Goal: Task Accomplishment & Management: Manage account settings

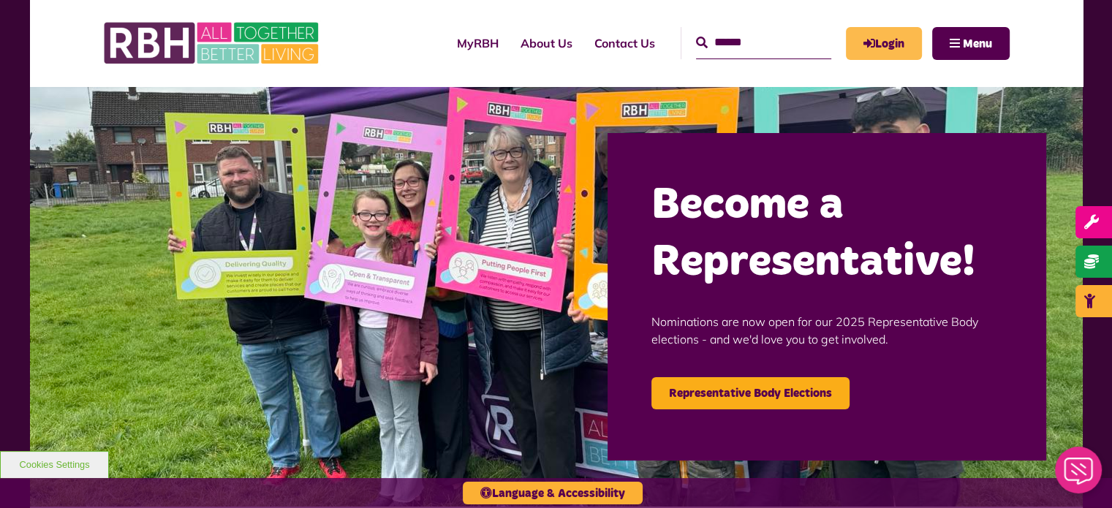
click at [898, 44] on link "Login" at bounding box center [884, 43] width 76 height 33
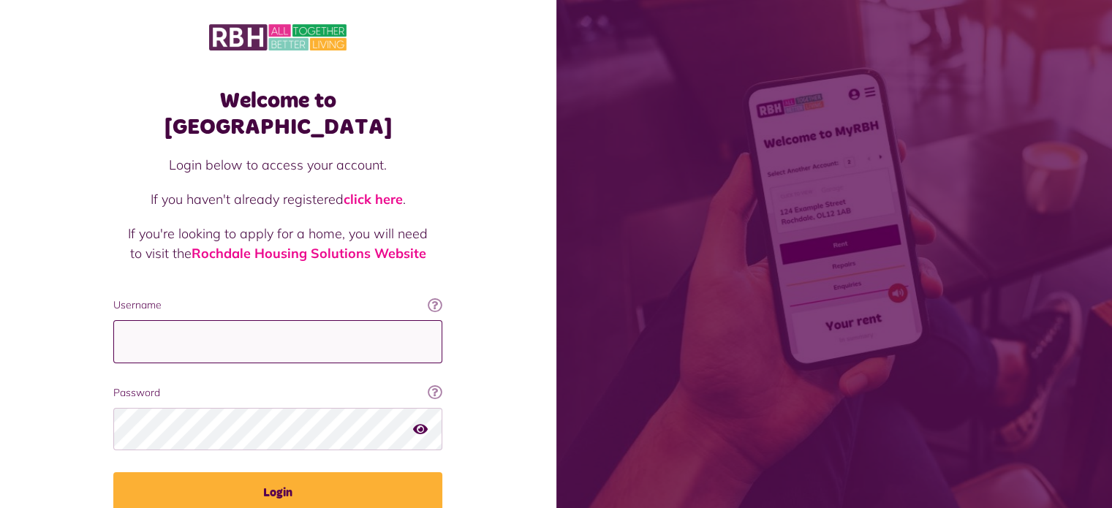
click at [330, 320] on input "Username" at bounding box center [277, 341] width 329 height 43
type input "**********"
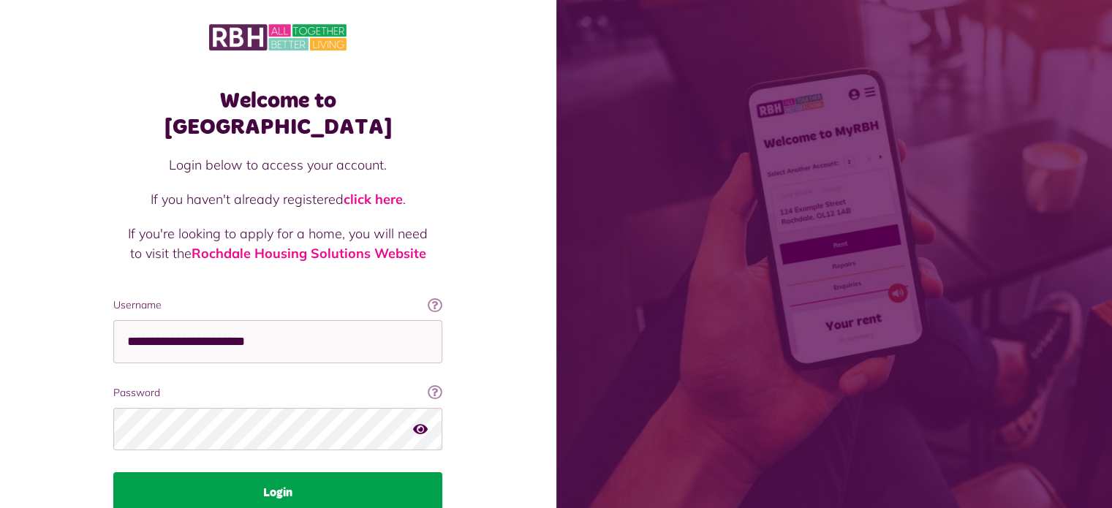
click at [264, 472] on button "Login" at bounding box center [277, 492] width 329 height 41
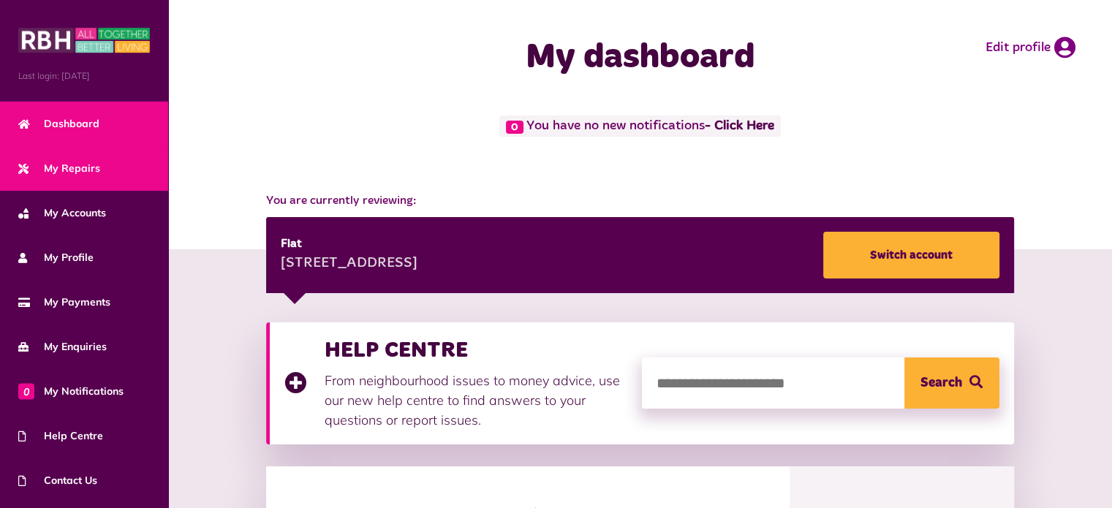
click at [88, 173] on span "My Repairs" at bounding box center [59, 168] width 82 height 15
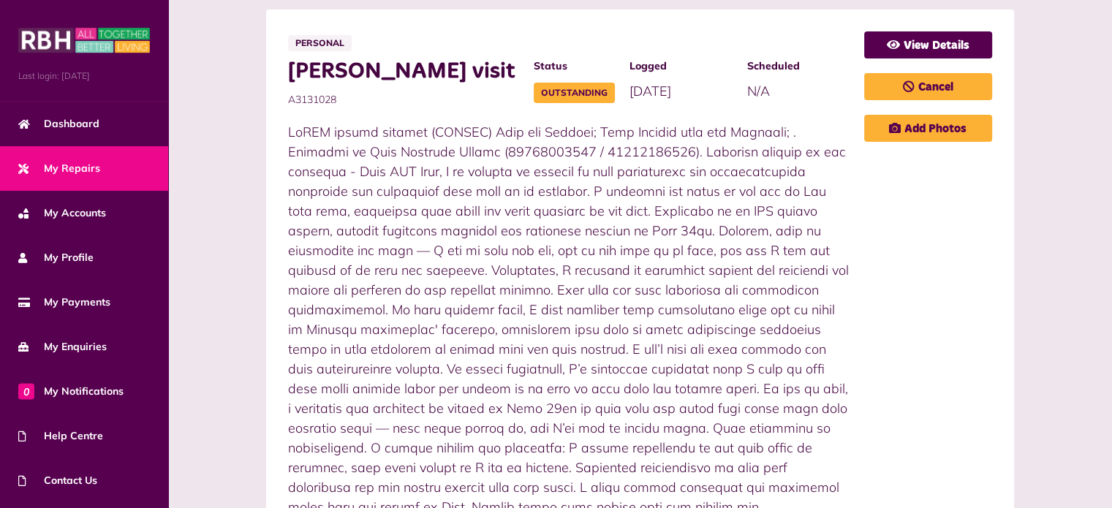
scroll to position [439, 0]
